Goal: Task Accomplishment & Management: Complete application form

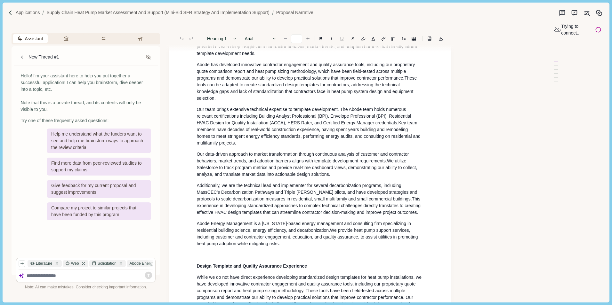
scroll to position [192, 0]
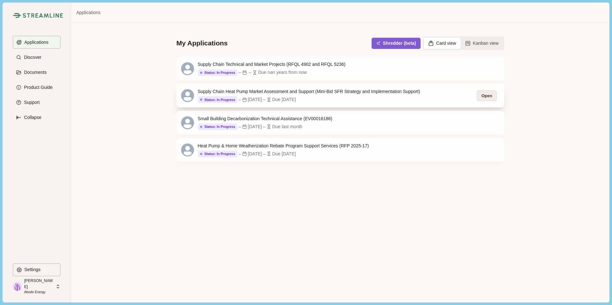
click at [483, 93] on button "Open" at bounding box center [487, 96] width 20 height 11
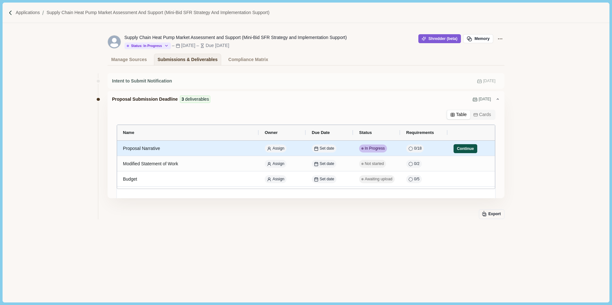
click at [461, 149] on button "Continue" at bounding box center [465, 148] width 24 height 9
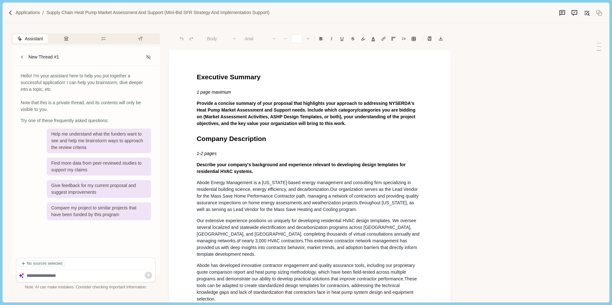
type input "**"
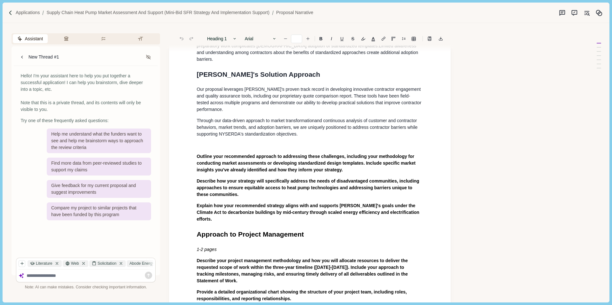
scroll to position [688, 0]
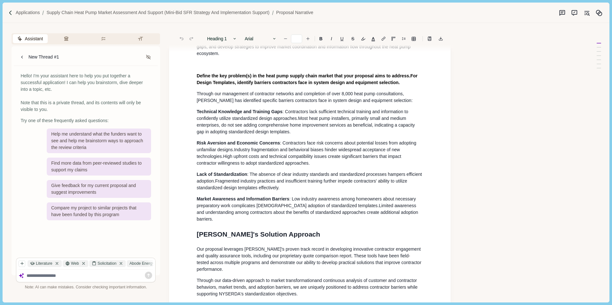
click at [33, 277] on textarea at bounding box center [90, 275] width 127 height 5
type textarea "**********"
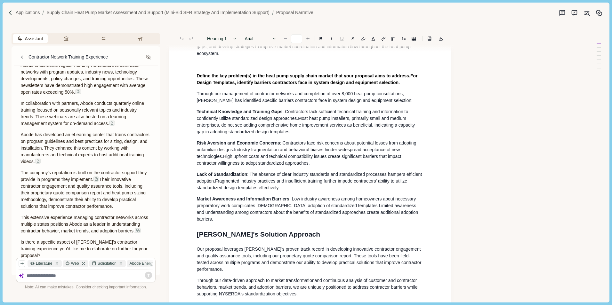
scroll to position [223, 0]
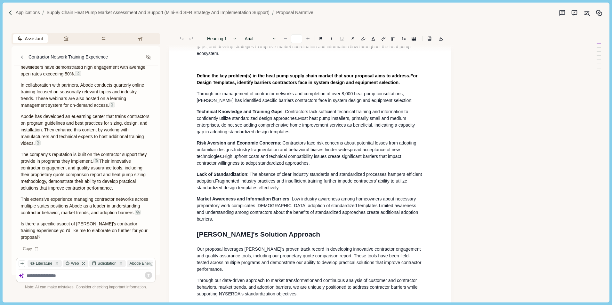
click at [43, 275] on textarea at bounding box center [90, 275] width 127 height 5
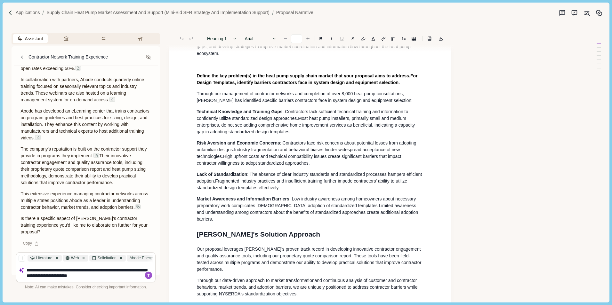
type textarea "**********"
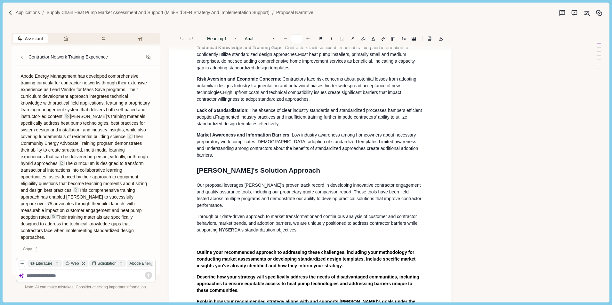
scroll to position [455, 0]
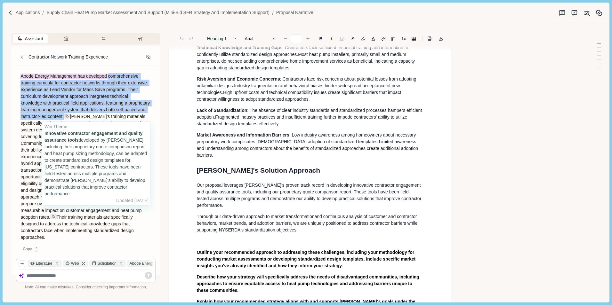
drag, startPoint x: 107, startPoint y: 76, endPoint x: 98, endPoint y: 117, distance: 41.9
click at [98, 117] on p "Abode Energy Management has developed comprehensive training curricula for cont…" at bounding box center [85, 157] width 131 height 168
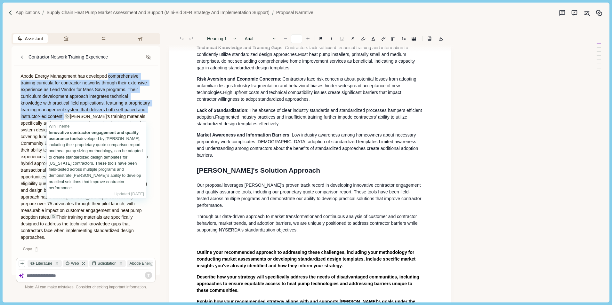
copy span "comprehensive training curricula for contractor networks through their extensiv…"
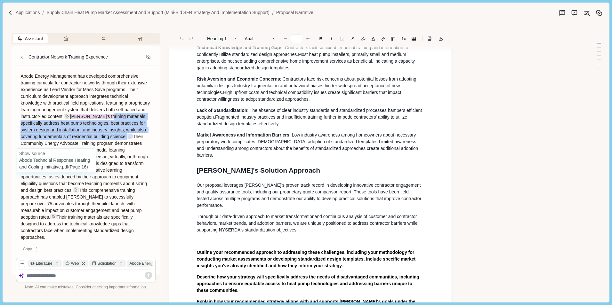
drag, startPoint x: 20, startPoint y: 124, endPoint x: 53, endPoint y: 145, distance: 39.2
click at [53, 145] on div "Abode Energy Management has developed comprehensive training curricula for cont…" at bounding box center [86, 157] width 140 height 168
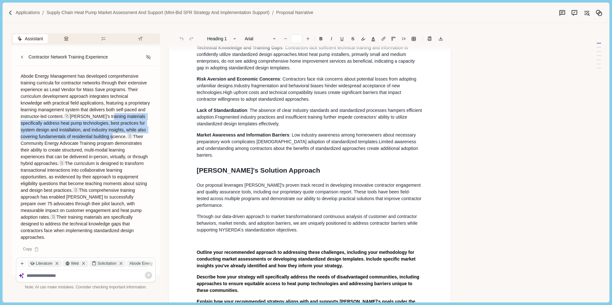
copy span "materials specifically address heat pump technologies, best practices for syste…"
